Goal: Find specific page/section: Find specific page/section

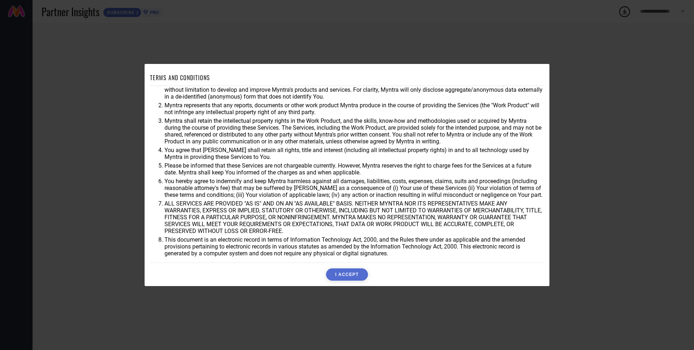
scroll to position [19, 0]
click at [357, 277] on button "I ACCEPT" at bounding box center [347, 275] width 42 height 12
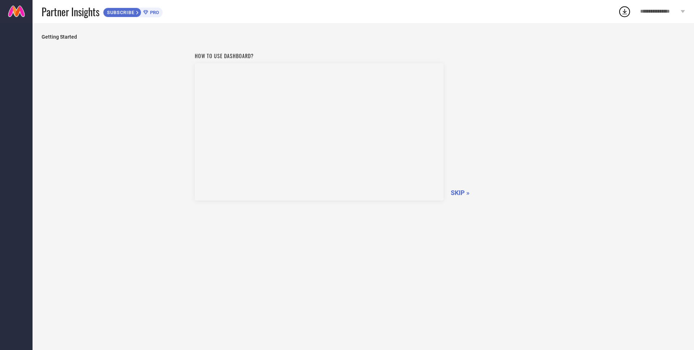
click at [460, 192] on span "SKIP »" at bounding box center [460, 193] width 19 height 8
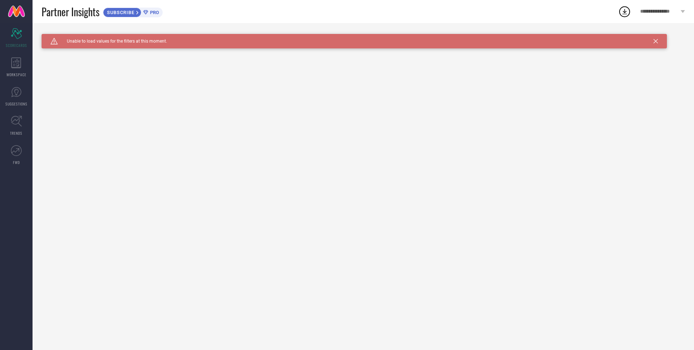
click at [656, 39] on icon at bounding box center [656, 41] width 4 height 4
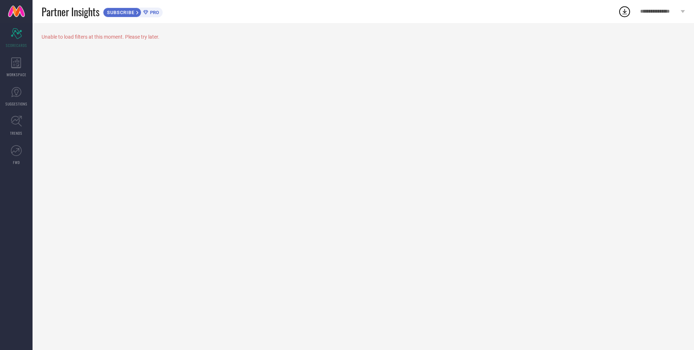
click at [661, 14] on span "**********" at bounding box center [659, 12] width 39 height 6
click at [624, 14] on icon at bounding box center [625, 11] width 5 height 5
click at [664, 11] on span "**********" at bounding box center [659, 12] width 39 height 6
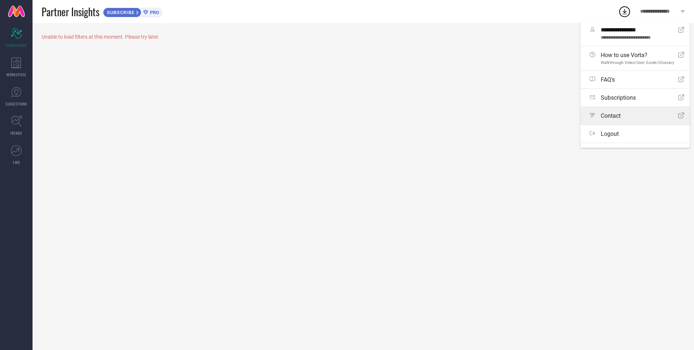
click at [614, 119] on span "Contact" at bounding box center [611, 115] width 20 height 7
click at [502, 52] on div "Unable to load filters at this moment. Please try later." at bounding box center [364, 186] width 662 height 327
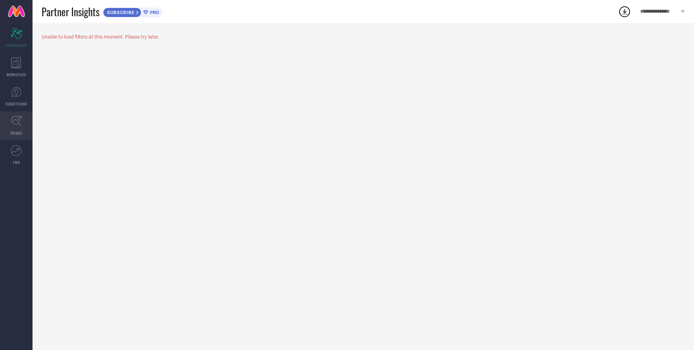
click at [18, 123] on icon at bounding box center [16, 121] width 11 height 11
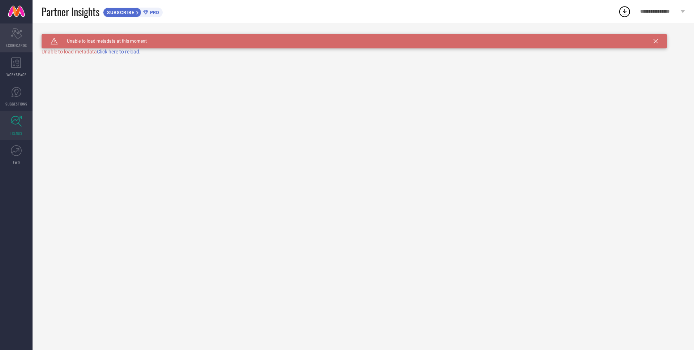
click at [20, 44] on span "SCORECARDS" at bounding box center [16, 45] width 21 height 5
click at [22, 72] on span "WORKSPACE" at bounding box center [17, 74] width 20 height 5
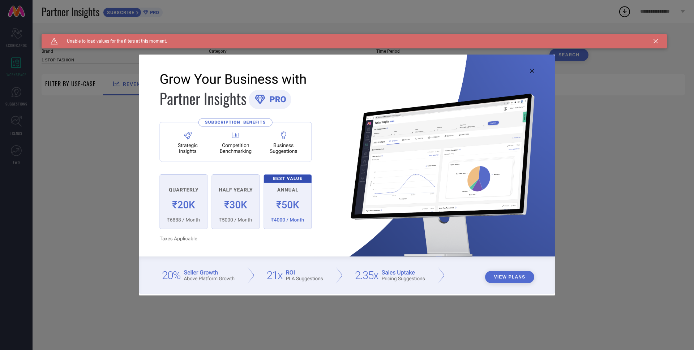
type input "1 STOP FASHION"
type input "All"
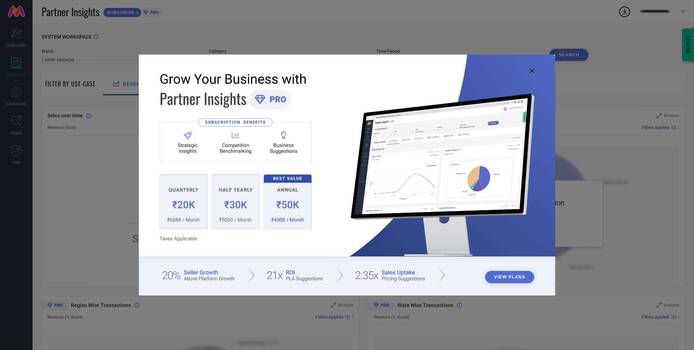
click at [511, 276] on button "View Plans" at bounding box center [510, 277] width 50 height 12
click at [533, 70] on icon at bounding box center [532, 71] width 4 height 4
